Goal: Task Accomplishment & Management: Manage account settings

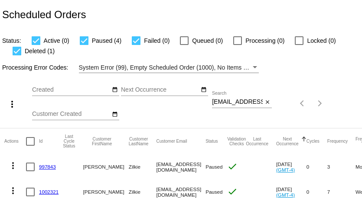
click at [234, 104] on input "[EMAIL_ADDRESS][DOMAIN_NAME]" at bounding box center [237, 102] width 51 height 7
paste input "suzieqt422"
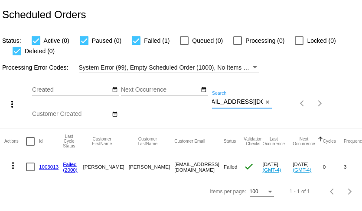
click at [13, 166] on mat-icon "more_vert" at bounding box center [13, 166] width 10 height 10
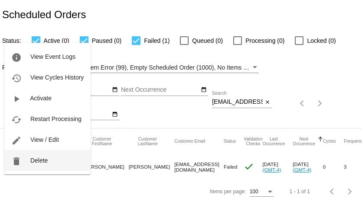
click at [27, 164] on button "delete Delete" at bounding box center [47, 160] width 86 height 21
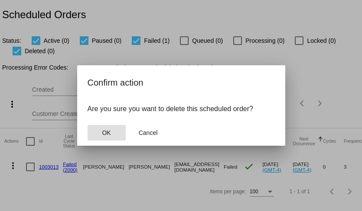
click at [106, 128] on button "OK" at bounding box center [107, 133] width 38 height 16
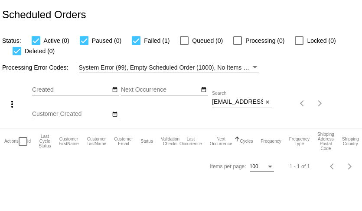
click at [241, 104] on input "[EMAIL_ADDRESS][DOMAIN_NAME]" at bounding box center [237, 102] width 51 height 7
paste input "[PERSON_NAME]"
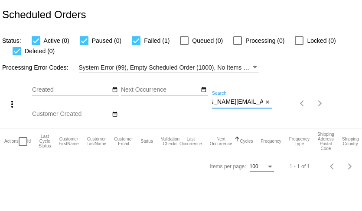
type input "[PERSON_NAME][EMAIL_ADDRESS][DOMAIN_NAME]"
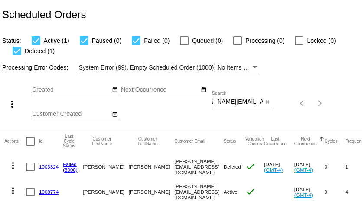
scroll to position [0, 0]
click at [46, 168] on link "1003324" at bounding box center [49, 167] width 20 height 6
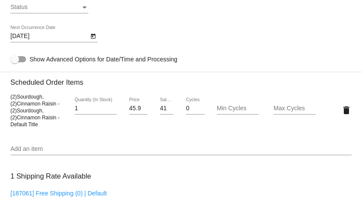
scroll to position [573, 0]
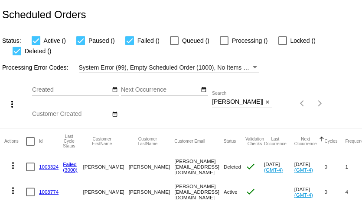
scroll to position [8, 0]
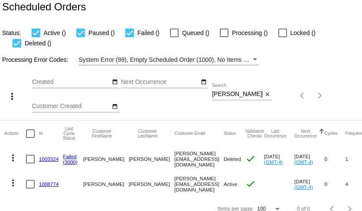
click at [46, 182] on link "1008774" at bounding box center [49, 185] width 20 height 6
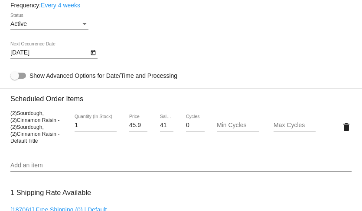
scroll to position [484, 0]
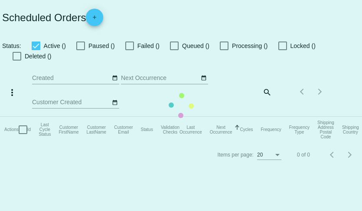
checkbox input "true"
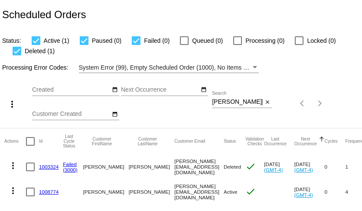
scroll to position [18, 0]
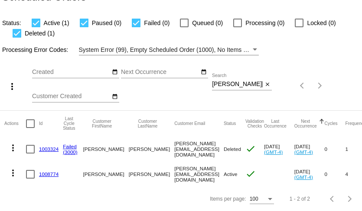
click at [46, 176] on link "1008774" at bounding box center [49, 175] width 20 height 6
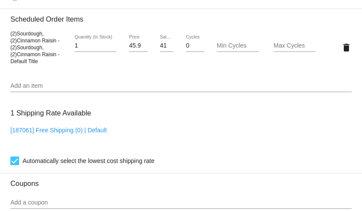
scroll to position [536, 0]
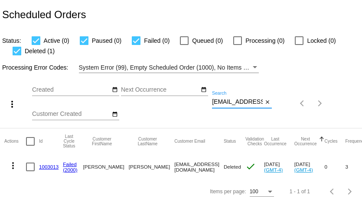
click at [238, 103] on input "[EMAIL_ADDRESS][DOMAIN_NAME]" at bounding box center [237, 102] width 51 height 7
paste input "arpowell12@ao"
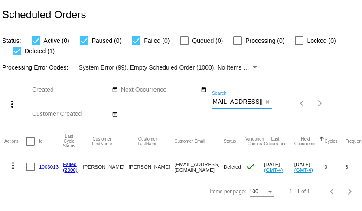
type input "arpowell12@aol.com"
click at [51, 165] on link "1002593" at bounding box center [49, 167] width 20 height 6
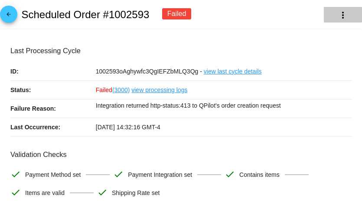
click at [342, 12] on mat-icon "more_vert" at bounding box center [343, 15] width 10 height 10
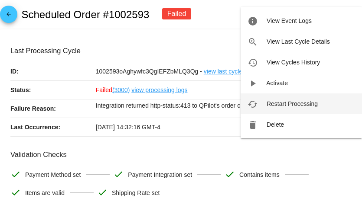
click at [317, 104] on span "Restart Processing" at bounding box center [292, 104] width 51 height 7
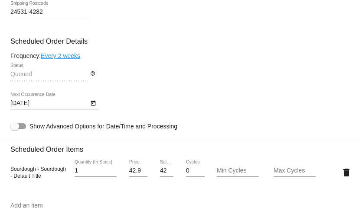
scroll to position [507, 0]
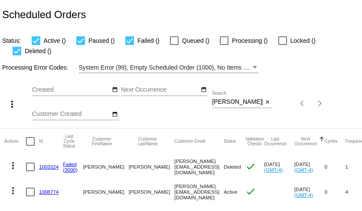
click at [229, 99] on input "[PERSON_NAME][EMAIL_ADDRESS][DOMAIN_NAME]" at bounding box center [237, 102] width 51 height 7
paste input "[EMAIL_ADDRESS]"
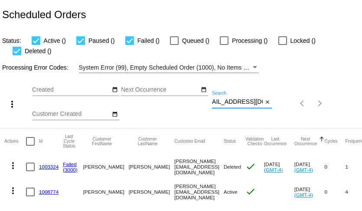
type input "[EMAIL_ADDRESS][DOMAIN_NAME]"
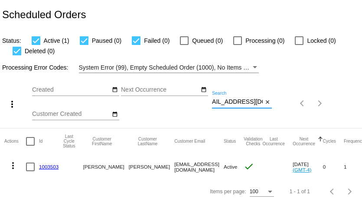
scroll to position [0, 0]
click at [52, 168] on link "1003503" at bounding box center [49, 167] width 20 height 6
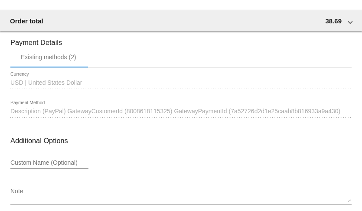
scroll to position [786, 0]
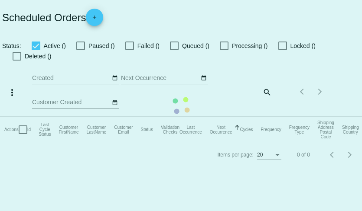
checkbox input "true"
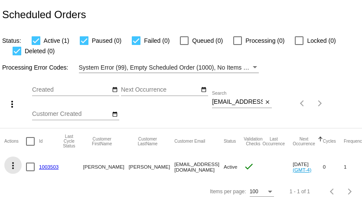
click at [12, 166] on mat-icon "more_vert" at bounding box center [13, 166] width 10 height 10
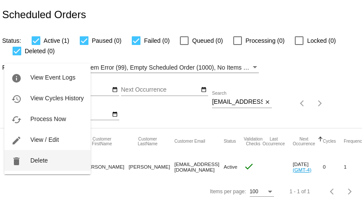
click at [31, 163] on span "Delete" at bounding box center [38, 160] width 17 height 7
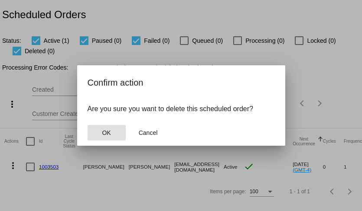
click at [91, 130] on button "OK" at bounding box center [107, 133] width 38 height 16
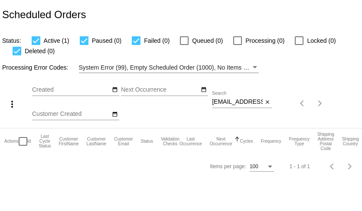
click at [242, 105] on input "delbeahm@yahoo.com" at bounding box center [237, 102] width 51 height 7
